Goal: Information Seeking & Learning: Check status

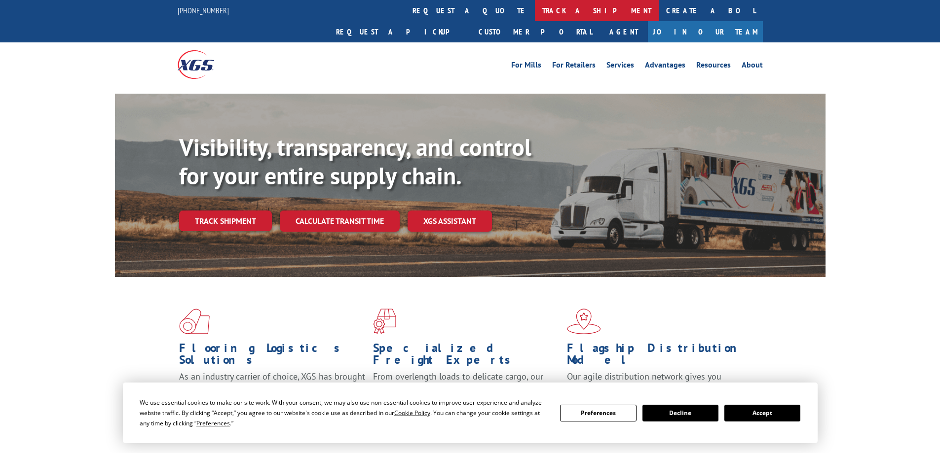
click at [535, 7] on link "track a shipment" at bounding box center [597, 10] width 124 height 21
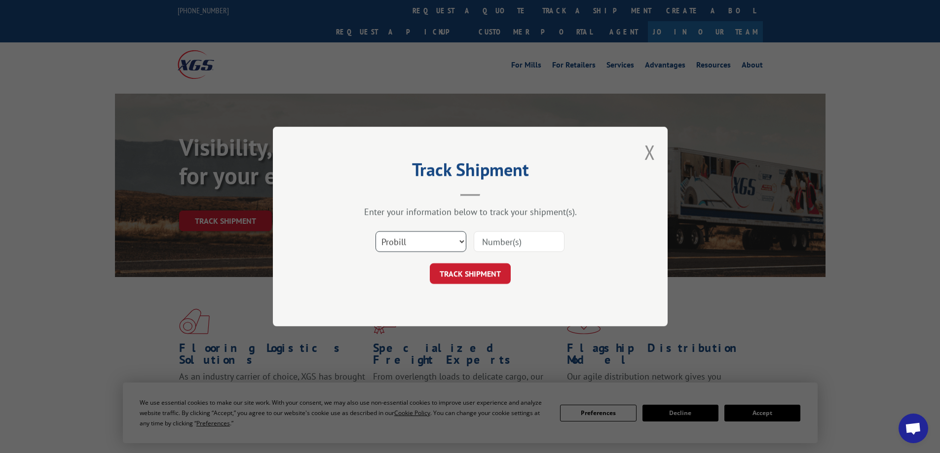
drag, startPoint x: 414, startPoint y: 238, endPoint x: 413, endPoint y: 249, distance: 11.0
click at [414, 238] on select "Select category... Probill BOL PO" at bounding box center [420, 241] width 91 height 21
select select "bol"
click at [375, 231] on select "Select category... Probill BOL PO" at bounding box center [420, 241] width 91 height 21
click at [518, 238] on input at bounding box center [519, 241] width 91 height 21
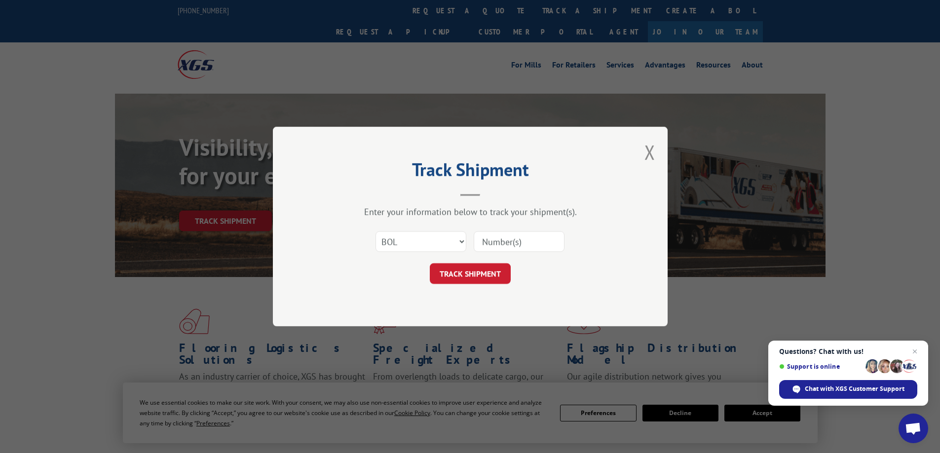
paste input "7083209"
type input "7083209"
click at [430, 263] on button "TRACK SHIPMENT" at bounding box center [470, 273] width 81 height 21
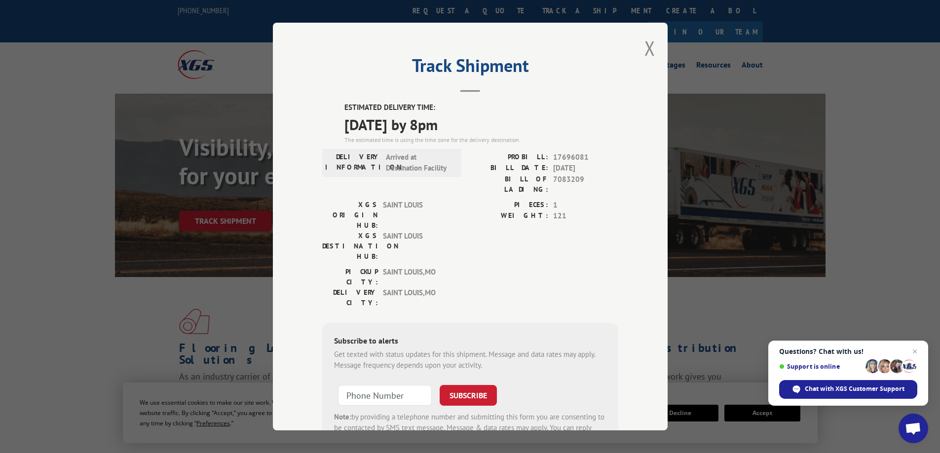
drag, startPoint x: 466, startPoint y: 125, endPoint x: 329, endPoint y: 126, distance: 137.7
click at [328, 126] on div "ESTIMATED DELIVERY TIME: [DATE] by 8pm The estimated time is using the time zon…" at bounding box center [470, 279] width 296 height 355
copy span "[DATE] by 8pm"
click at [647, 52] on button "Close modal" at bounding box center [649, 48] width 11 height 26
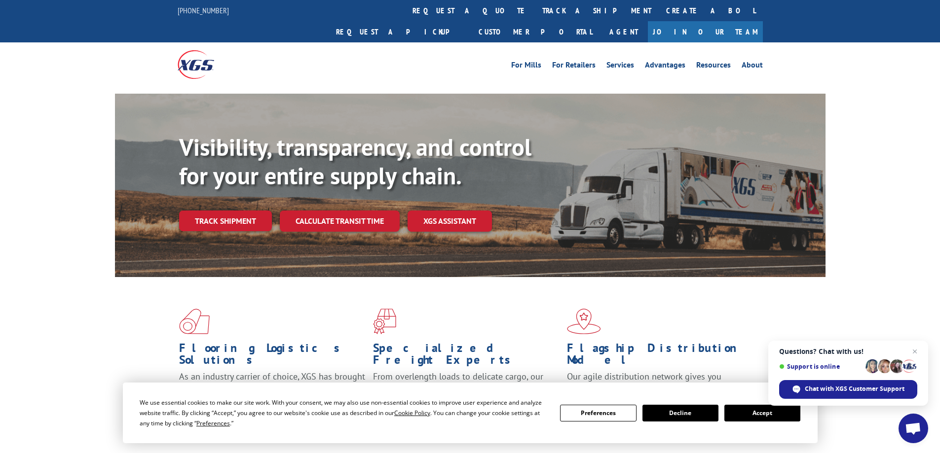
click at [535, 14] on link "track a shipment" at bounding box center [597, 10] width 124 height 21
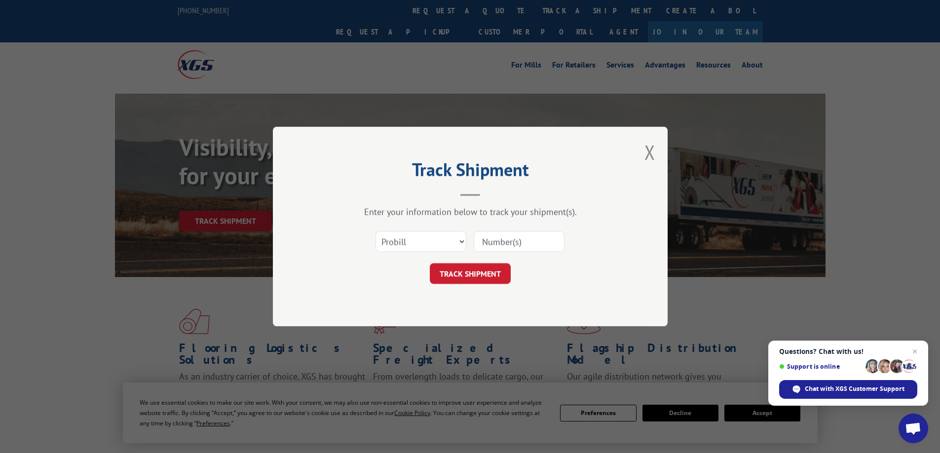
drag, startPoint x: 434, startPoint y: 261, endPoint x: 416, endPoint y: 247, distance: 22.1
click at [434, 256] on form "Select category... Probill BOL PO TRACK SHIPMENT" at bounding box center [470, 254] width 296 height 59
click at [413, 243] on select "Select category... Probill BOL PO" at bounding box center [420, 241] width 91 height 21
select select "bol"
click at [375, 231] on select "Select category... Probill BOL PO" at bounding box center [420, 241] width 91 height 21
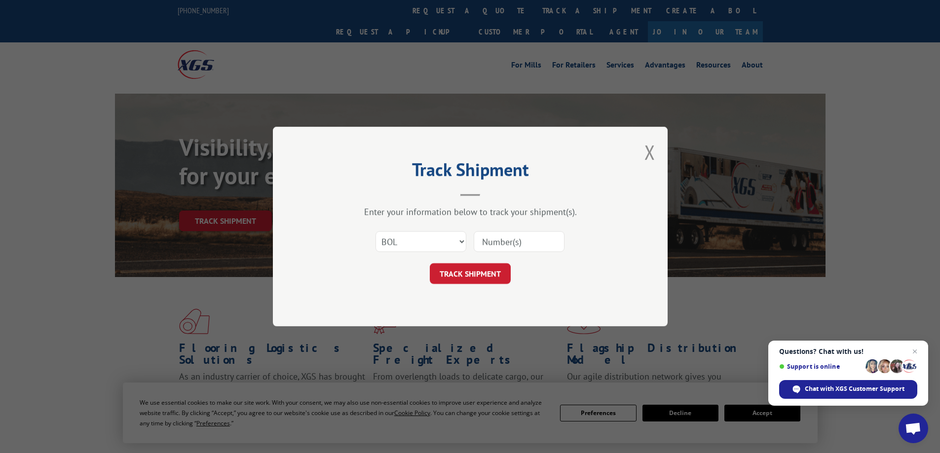
click at [527, 190] on header "Track Shipment" at bounding box center [470, 180] width 296 height 34
click at [523, 237] on input at bounding box center [519, 241] width 91 height 21
paste input "5606471"
type input "5606471"
click at [430, 263] on button "TRACK SHIPMENT" at bounding box center [470, 273] width 81 height 21
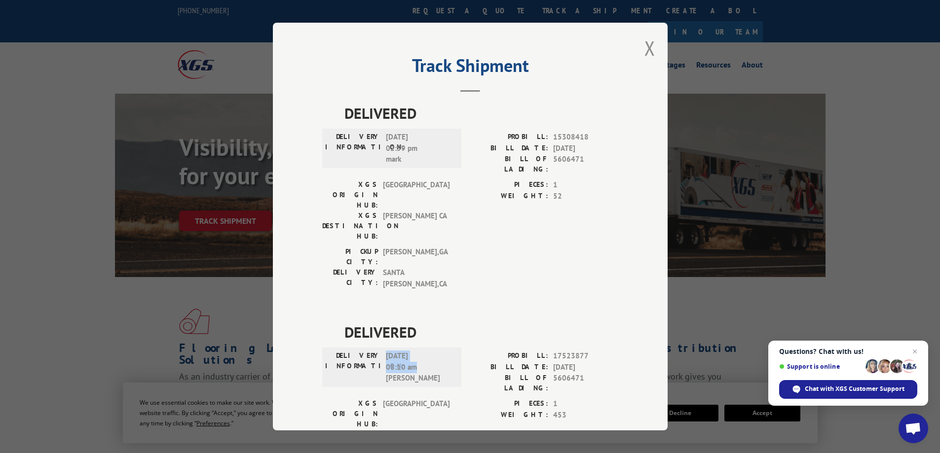
drag, startPoint x: 419, startPoint y: 308, endPoint x: 382, endPoint y: 299, distance: 37.7
click at [386, 351] on span "[DATE] 08:10 am [PERSON_NAME]" at bounding box center [419, 368] width 67 height 34
copy span "[DATE] 08:10 am"
